Goal: Find specific page/section: Find specific page/section

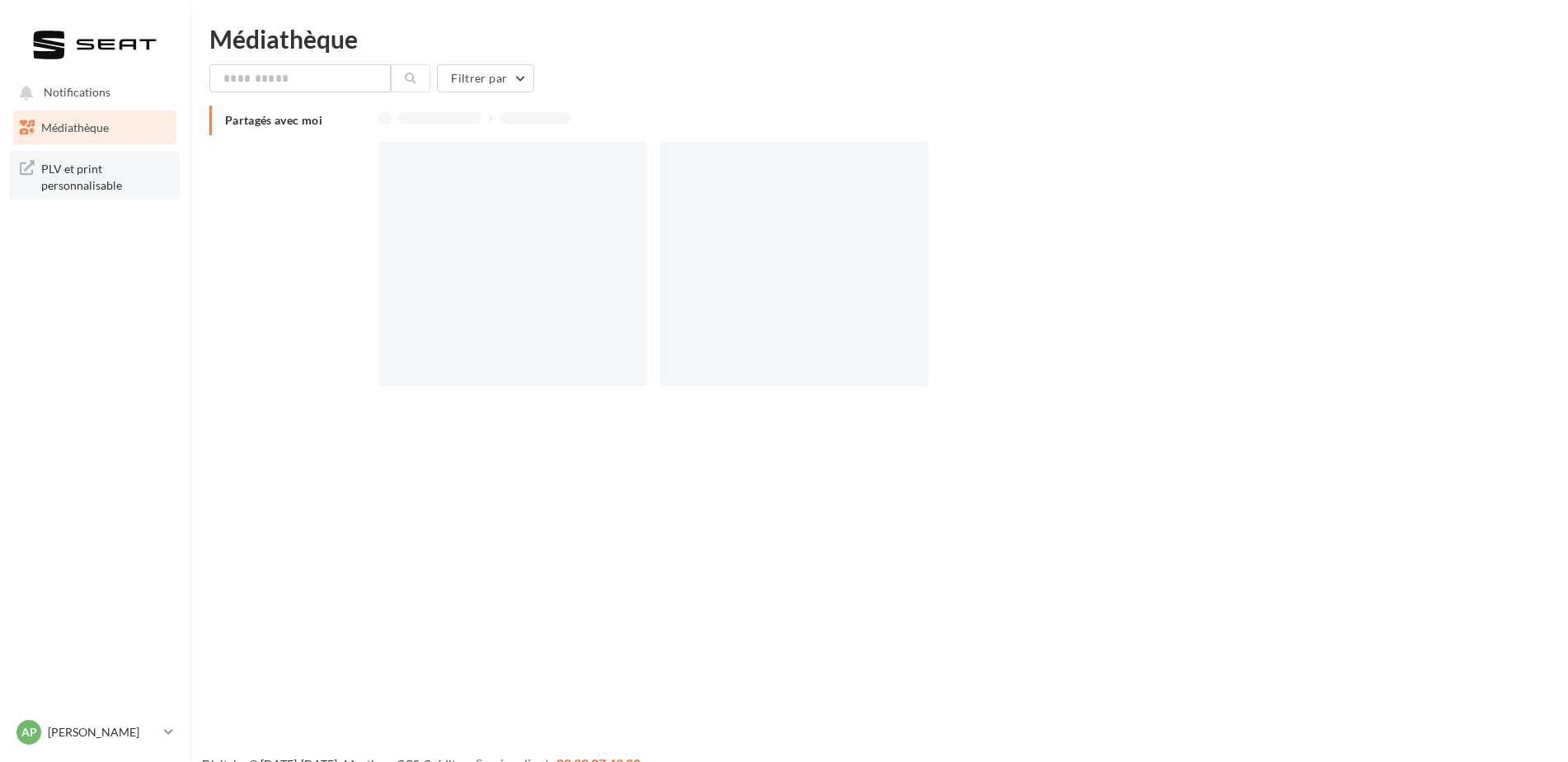
click at [70, 168] on span "PLV et print personnalisable" at bounding box center [105, 175] width 129 height 35
